Goal: Find specific page/section: Find specific page/section

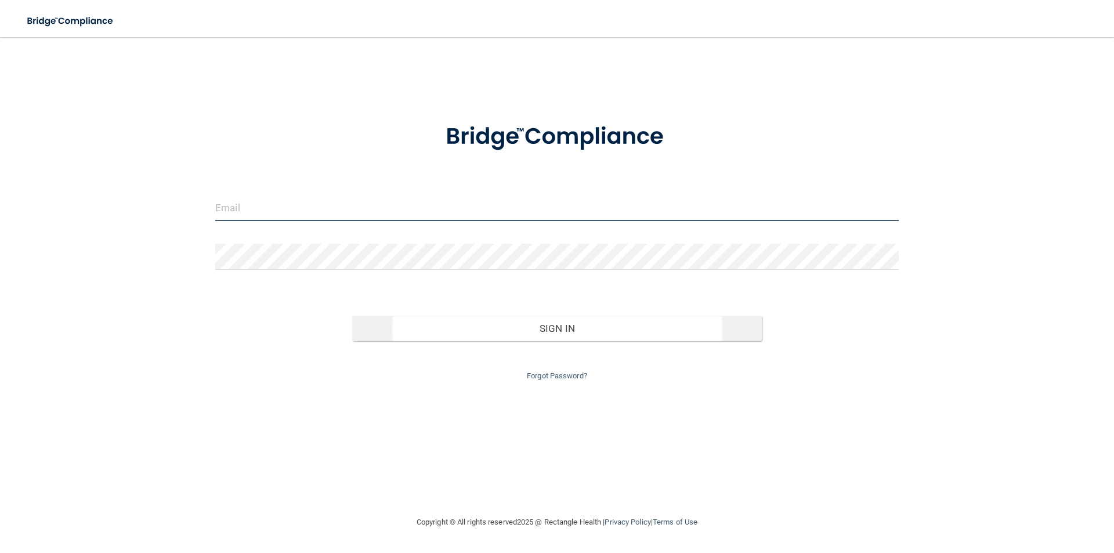
type input "[EMAIL_ADDRESS][DOMAIN_NAME]"
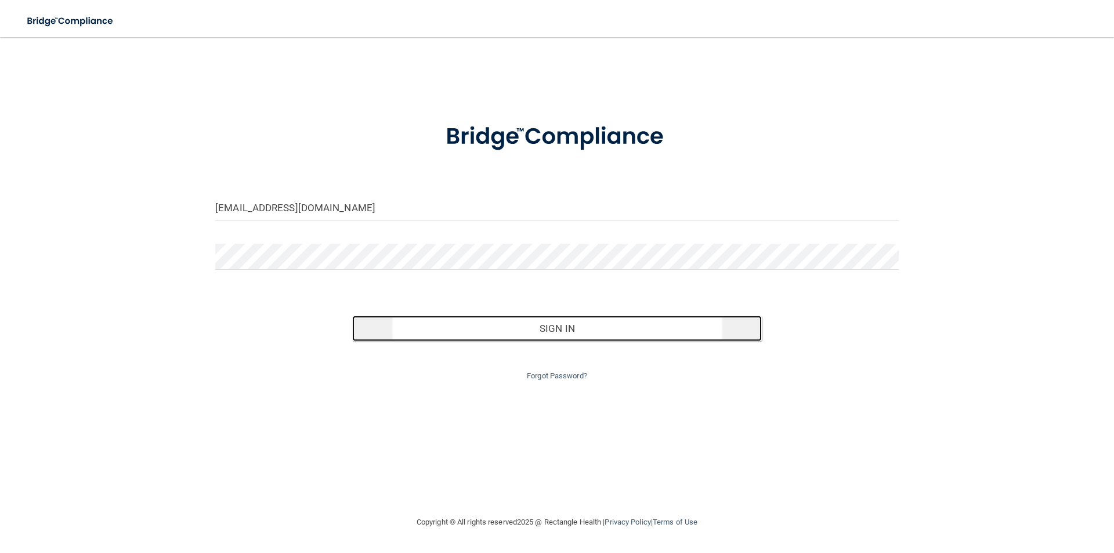
click at [567, 331] on button "Sign In" at bounding box center [557, 329] width 410 height 26
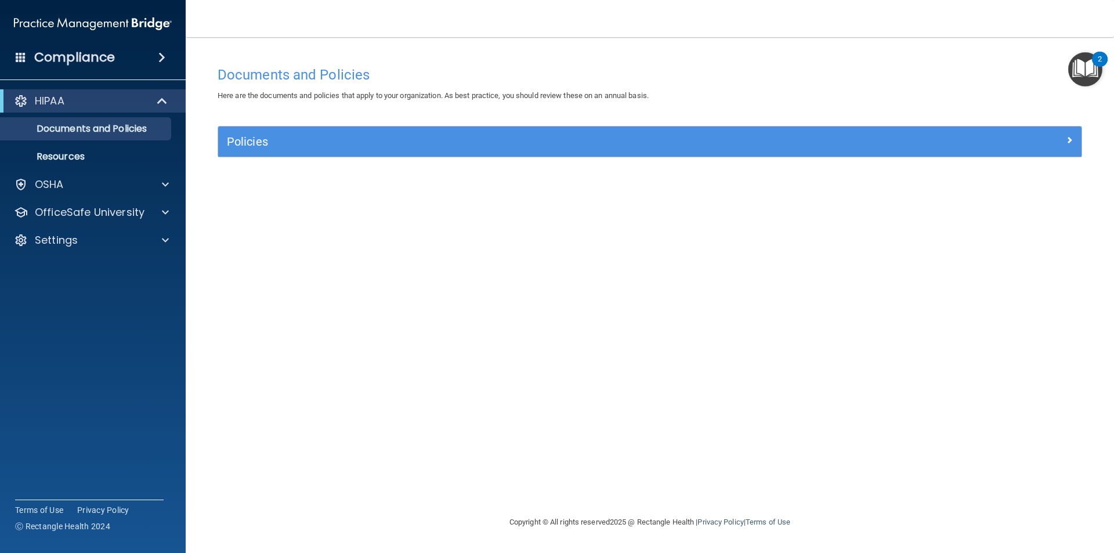
click at [164, 66] on div "Compliance" at bounding box center [93, 58] width 186 height 26
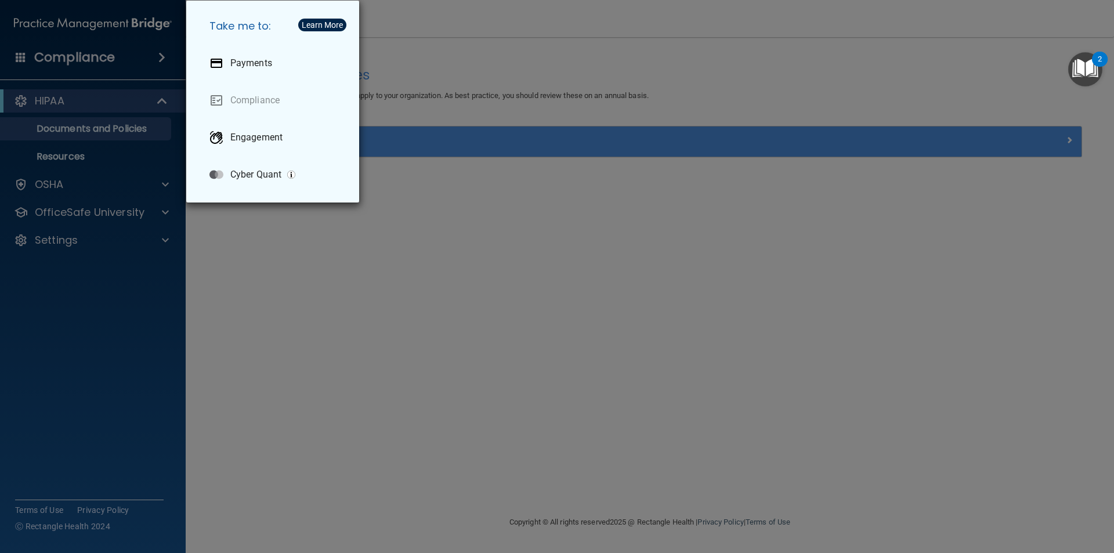
click at [121, 191] on div "Take me to: Payments Compliance Engagement Cyber Quant" at bounding box center [557, 276] width 1114 height 553
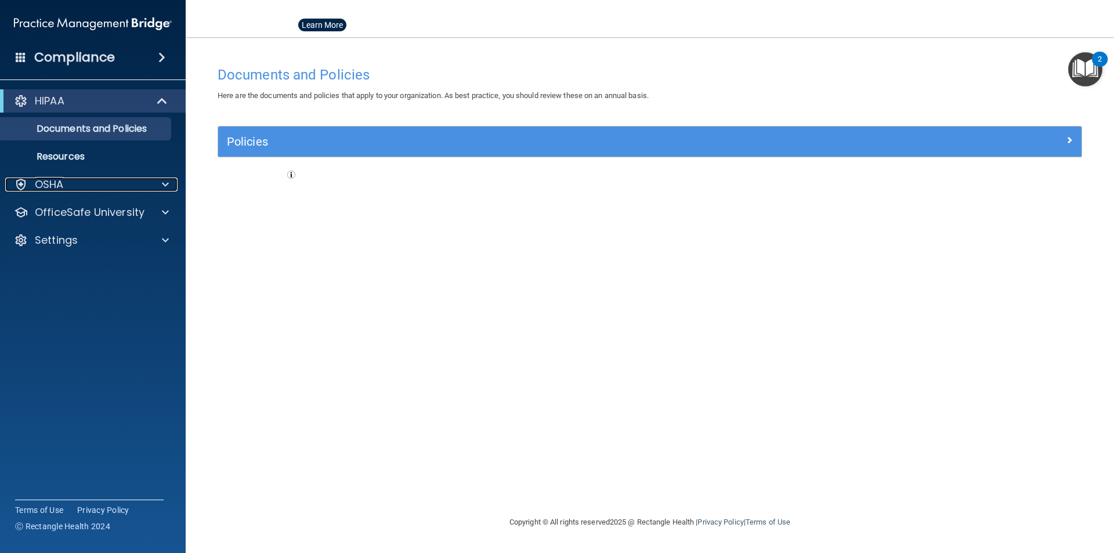
click at [161, 190] on div at bounding box center [163, 185] width 29 height 14
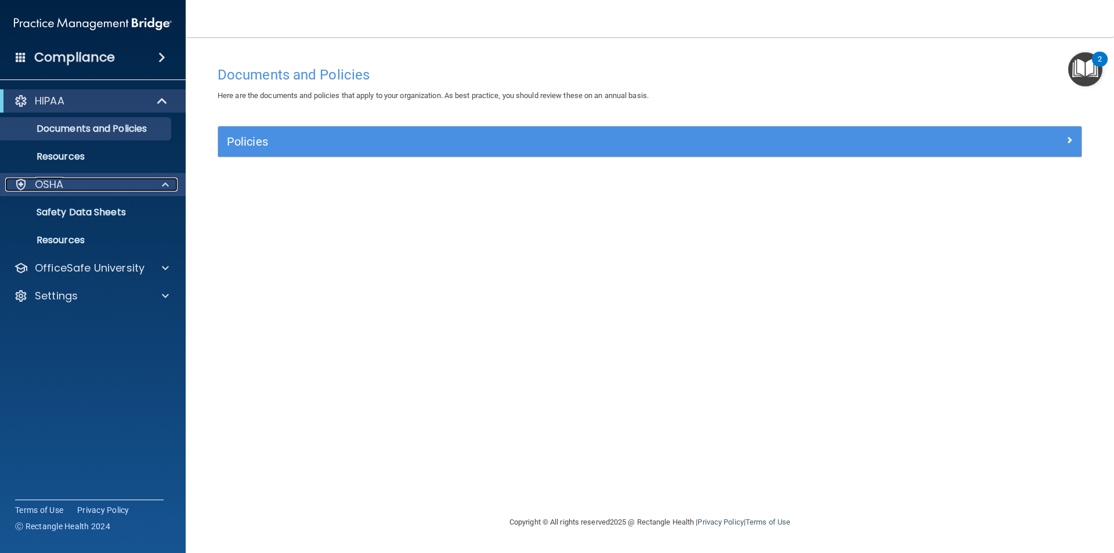
click at [161, 187] on div at bounding box center [163, 185] width 29 height 14
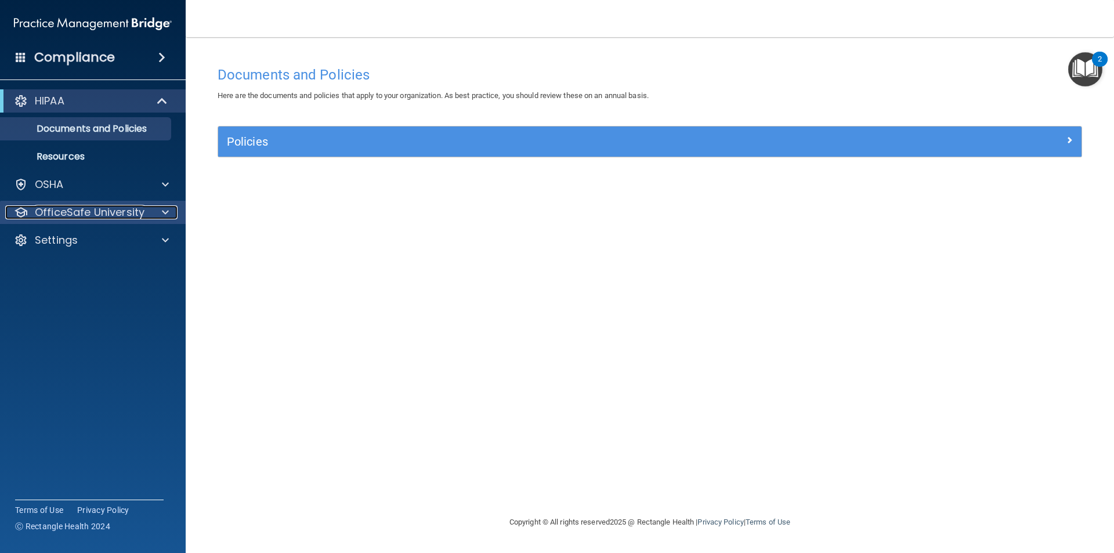
click at [170, 213] on div at bounding box center [163, 212] width 29 height 14
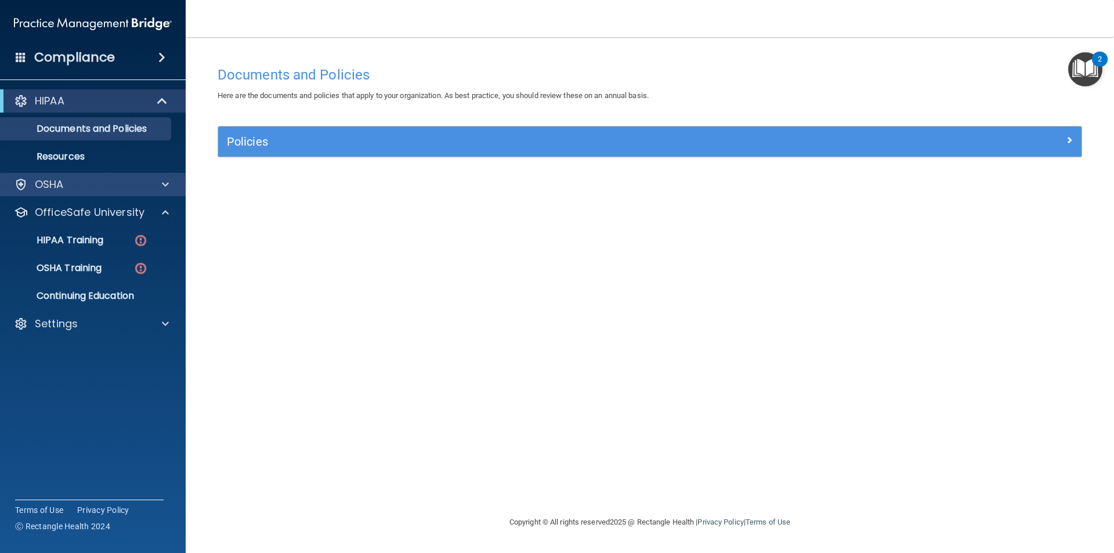
click at [166, 191] on div "OSHA" at bounding box center [93, 184] width 186 height 23
click at [172, 178] on div at bounding box center [163, 185] width 29 height 14
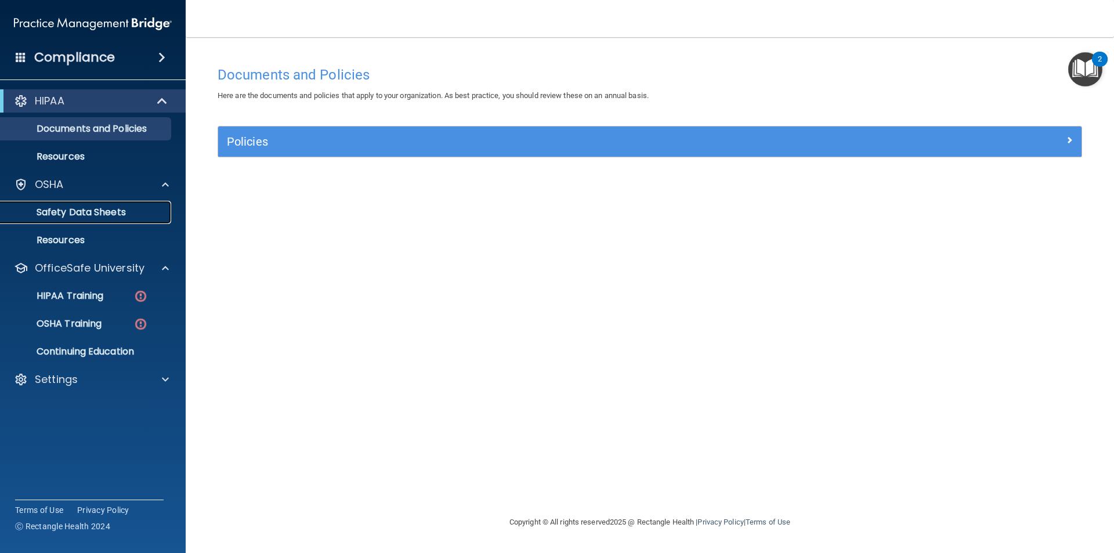
click at [147, 213] on p "Safety Data Sheets" at bounding box center [87, 213] width 158 height 12
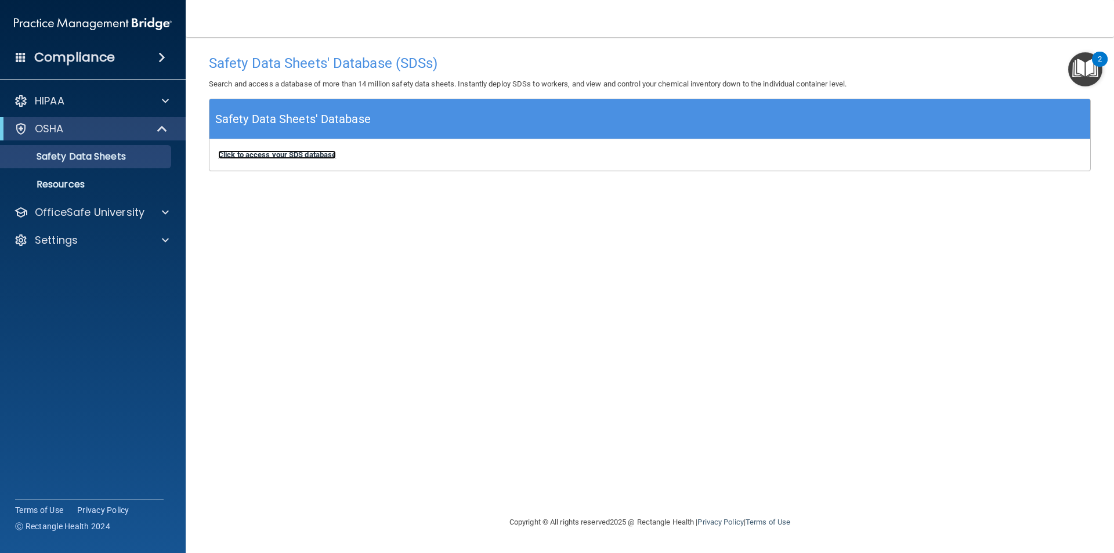
click at [292, 155] on b "Click to access your SDS database" at bounding box center [277, 154] width 118 height 9
click at [122, 55] on div "Compliance" at bounding box center [93, 58] width 186 height 26
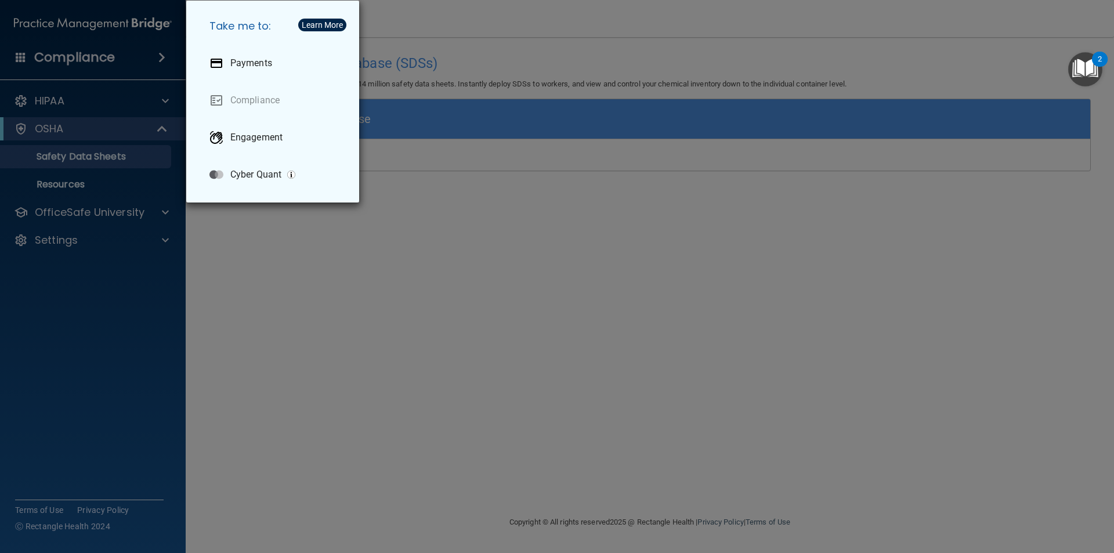
click at [41, 317] on div "Take me to: Payments Compliance Engagement Cyber Quant" at bounding box center [557, 276] width 1114 height 553
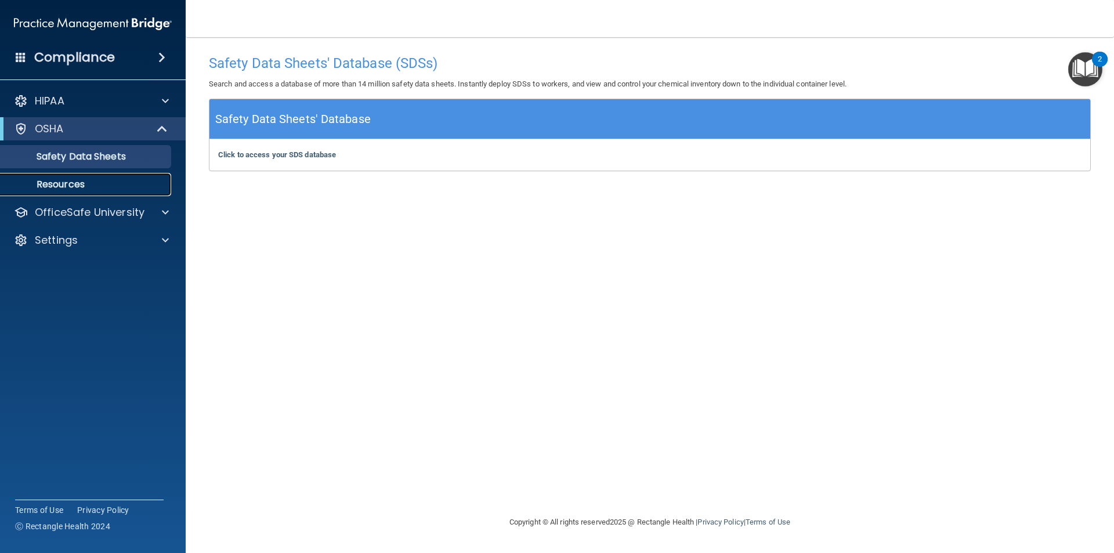
click at [152, 186] on p "Resources" at bounding box center [87, 185] width 158 height 12
